Goal: Task Accomplishment & Management: Manage account settings

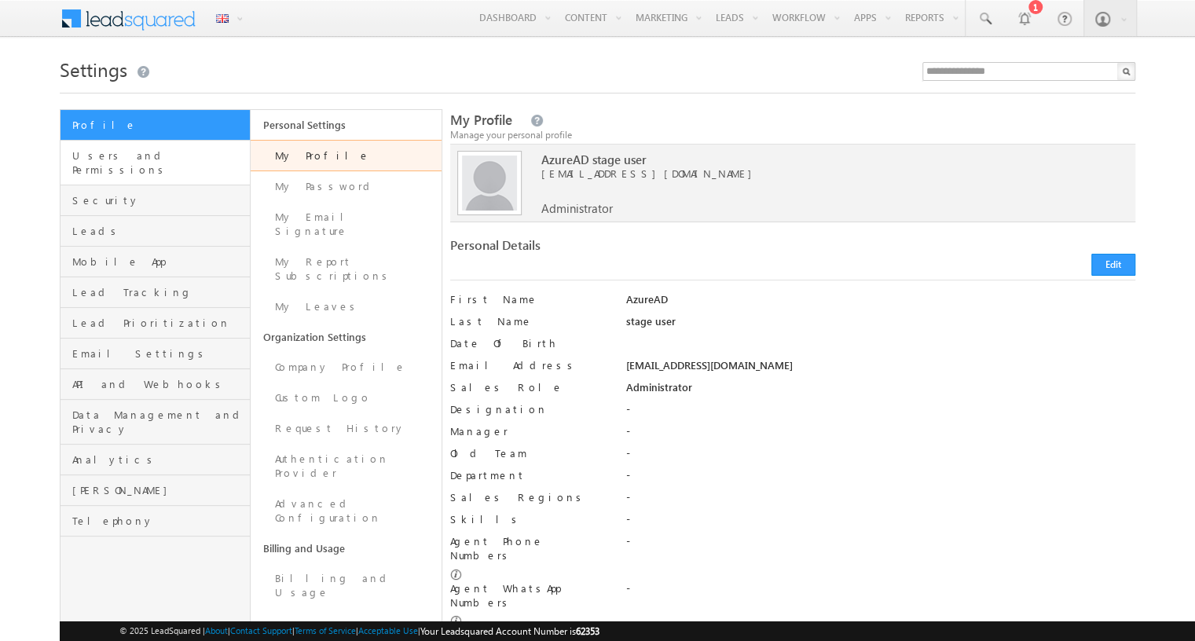
click at [159, 155] on span "Users and Permissions" at bounding box center [159, 163] width 174 height 28
